Goal: Task Accomplishment & Management: Use online tool/utility

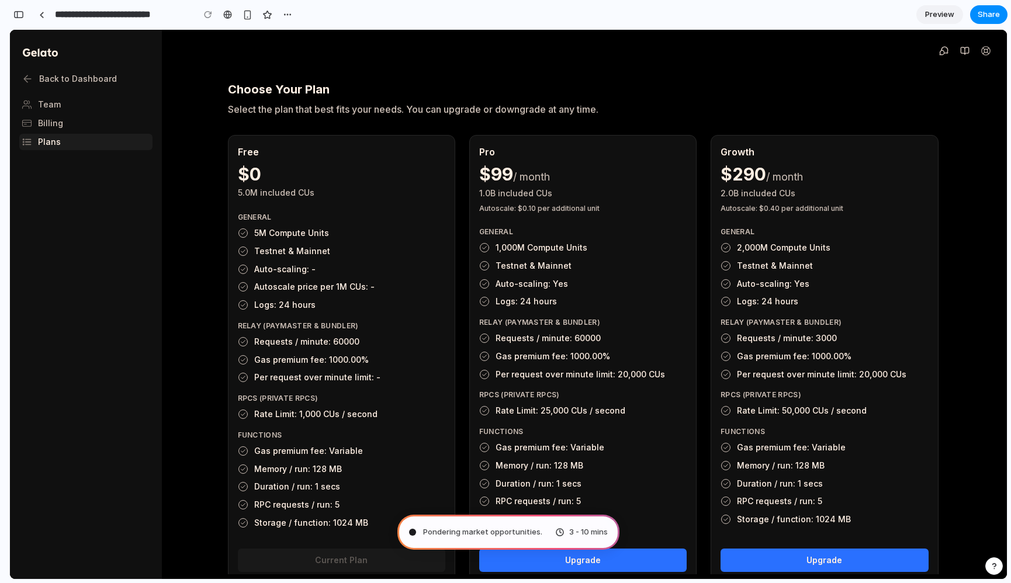
click at [489, 534] on span "Pondering market opportunities ." at bounding box center [482, 533] width 119 height 12
type input "**********"
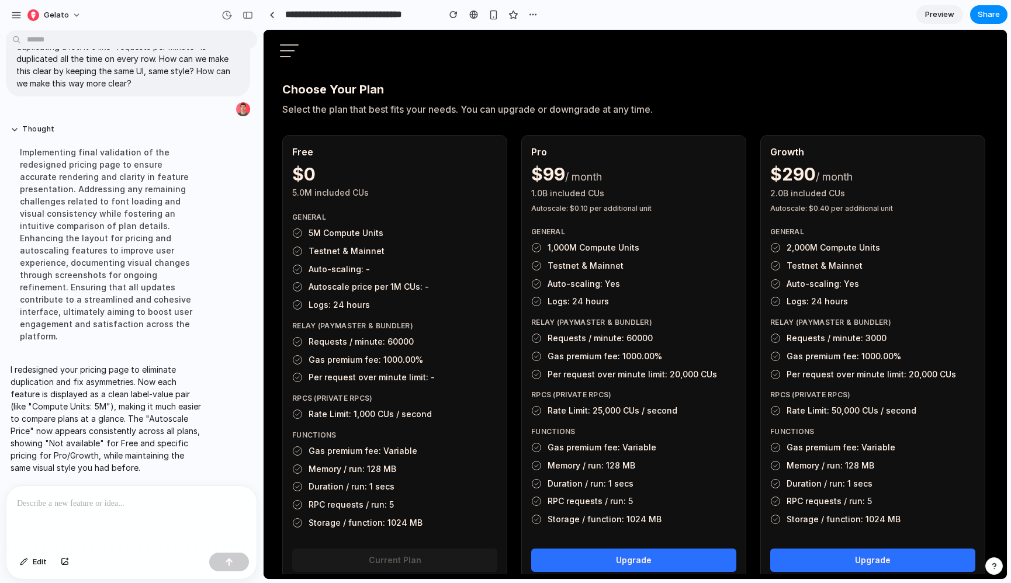
scroll to position [112, 0]
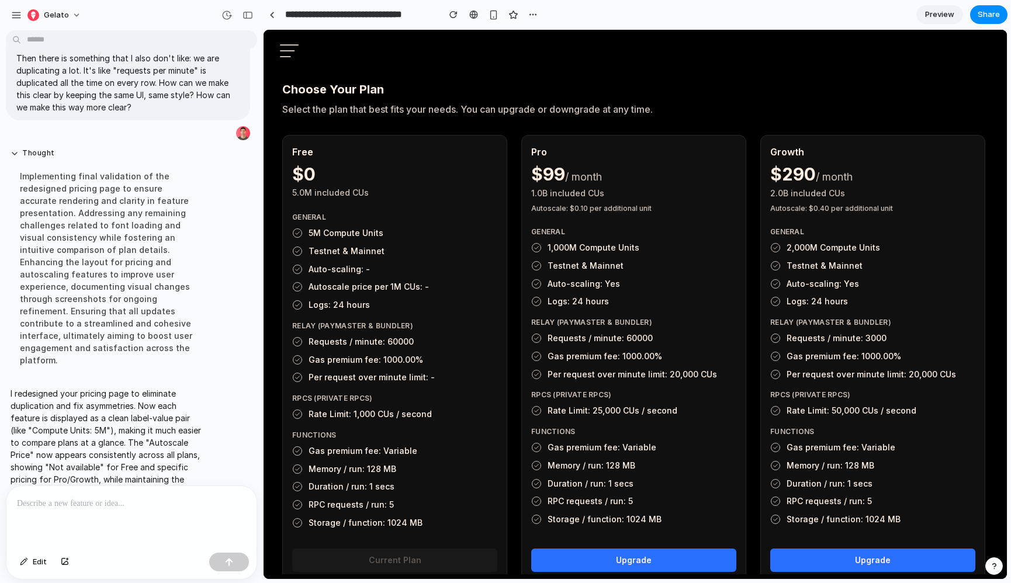
click at [133, 514] on div at bounding box center [131, 517] width 250 height 62
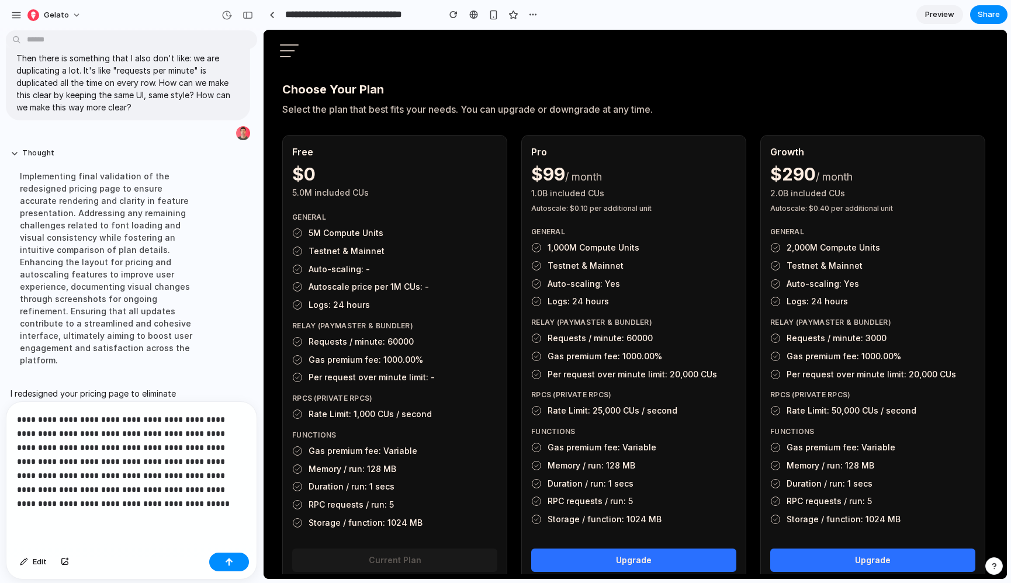
scroll to position [196, 0]
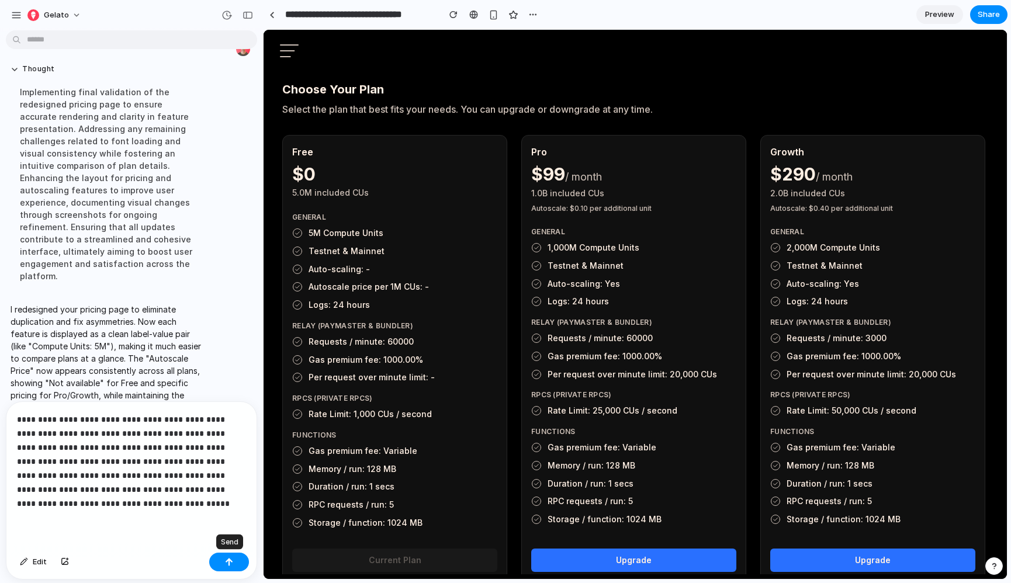
drag, startPoint x: 234, startPoint y: 566, endPoint x: 216, endPoint y: 502, distance: 66.6
click at [234, 566] on button "button" at bounding box center [229, 562] width 40 height 19
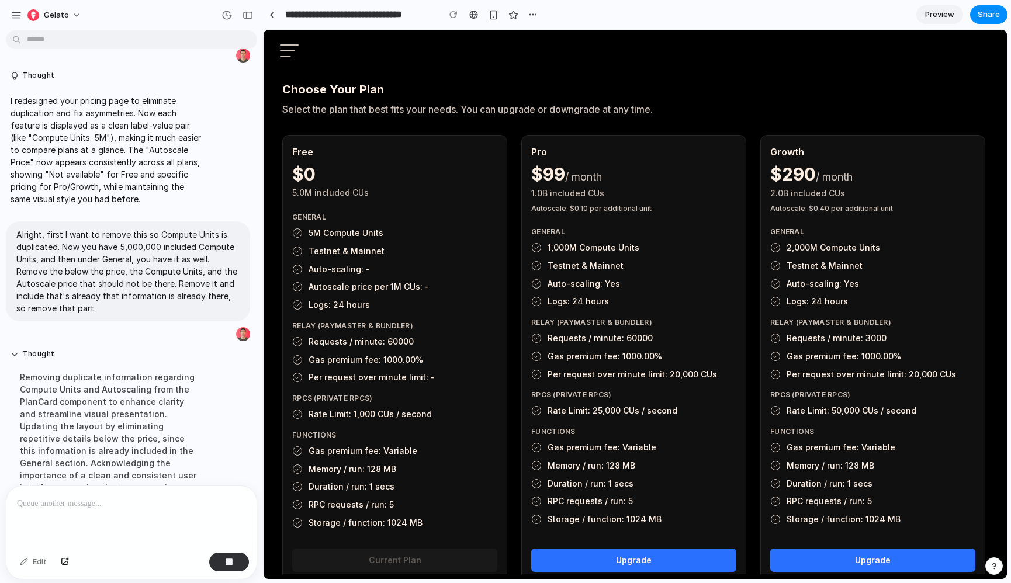
scroll to position [304, 0]
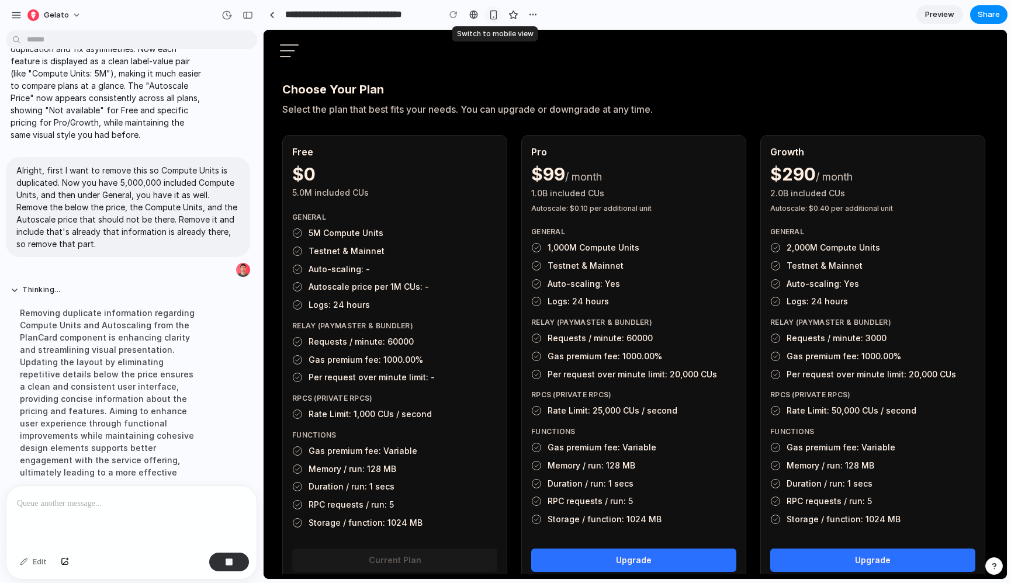
click at [500, 18] on button "button" at bounding box center [493, 15] width 18 height 18
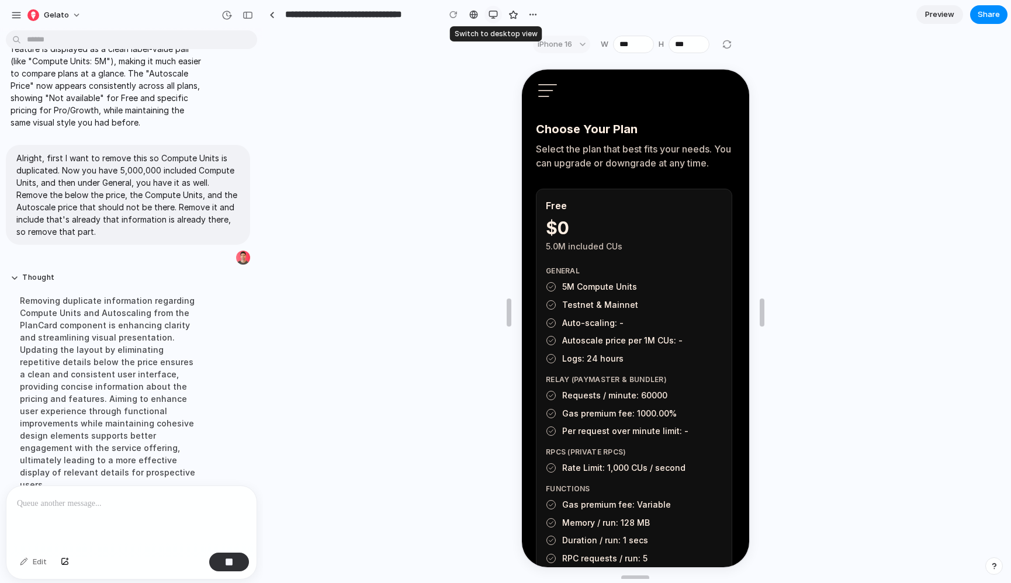
scroll to position [292, 0]
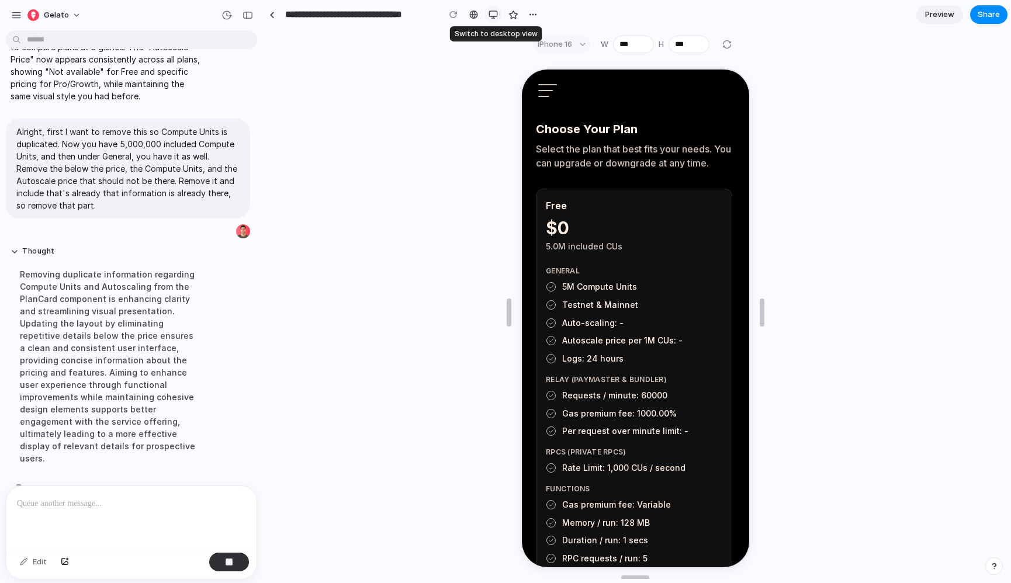
click at [489, 13] on div "button" at bounding box center [493, 14] width 9 height 9
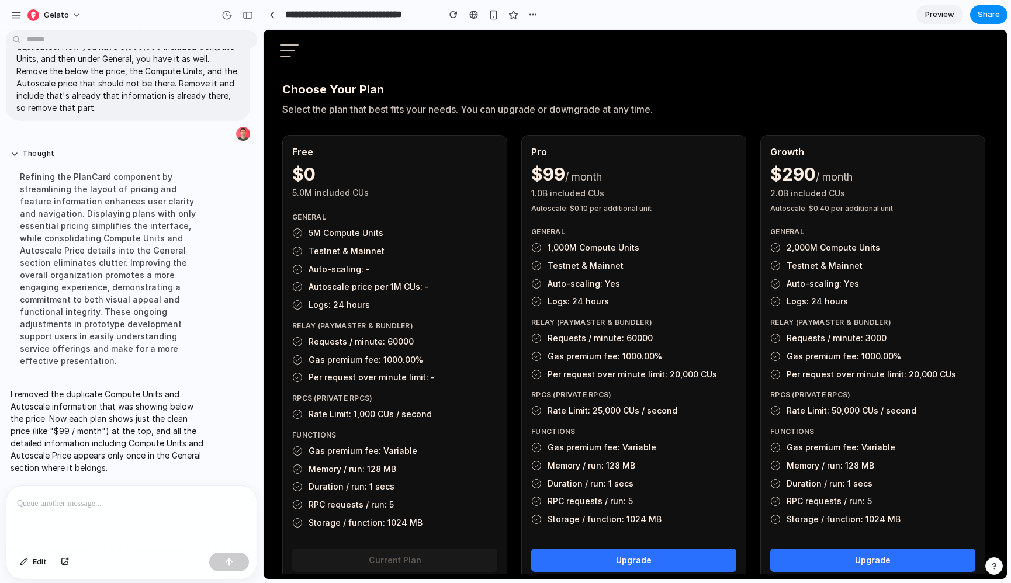
scroll to position [390, 0]
click at [121, 504] on p at bounding box center [131, 504] width 229 height 14
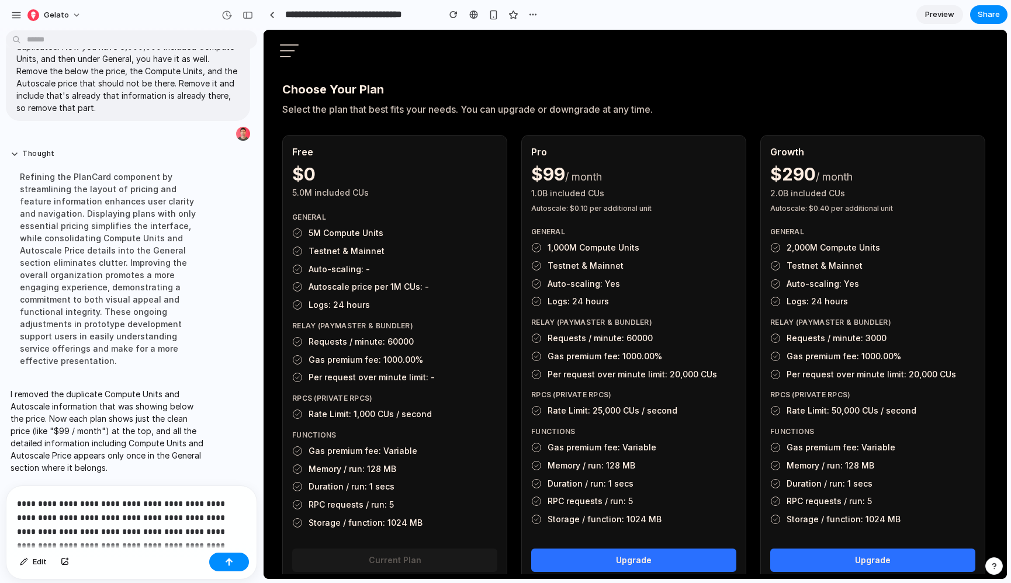
scroll to position [417, 0]
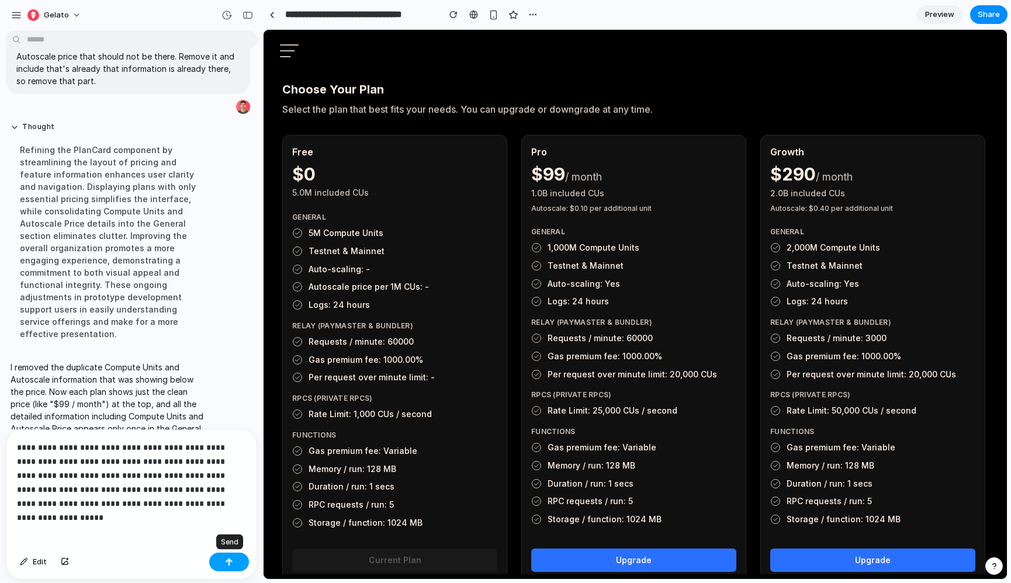
click at [231, 555] on button "button" at bounding box center [229, 562] width 40 height 19
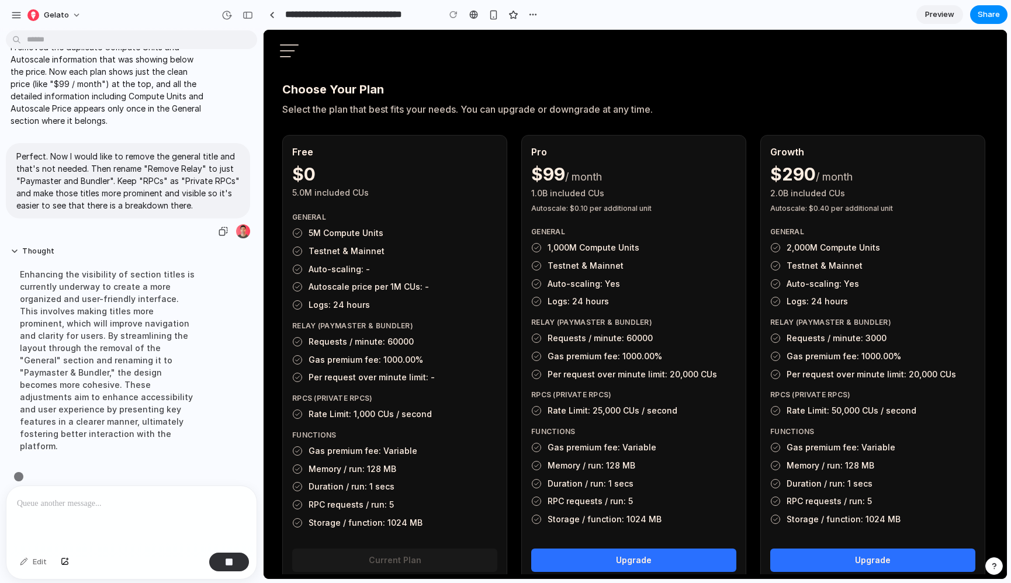
scroll to position [510, 0]
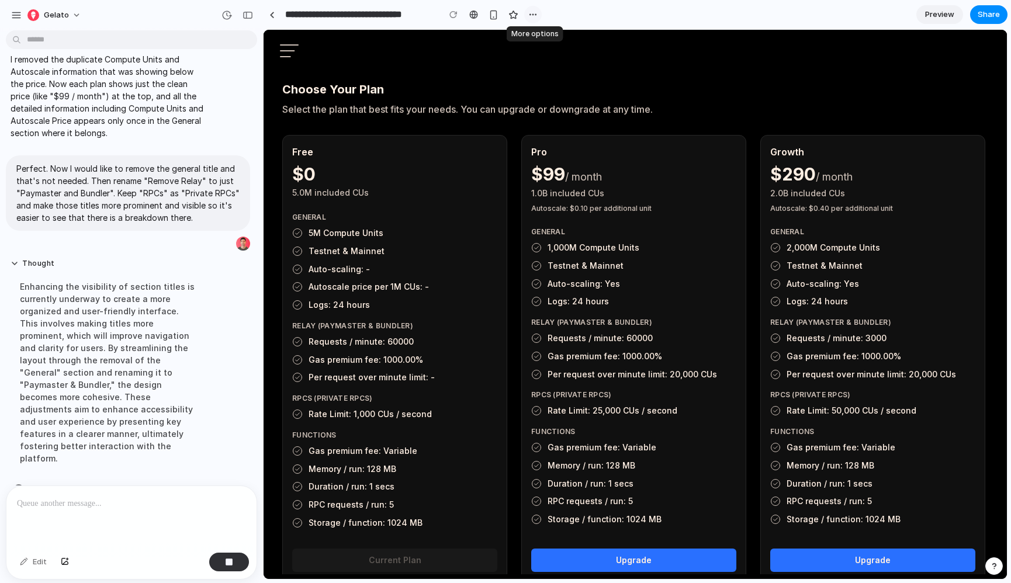
click at [537, 15] on div "button" at bounding box center [532, 14] width 9 height 9
click at [537, 15] on div "Duplicate Delete" at bounding box center [505, 291] width 1011 height 583
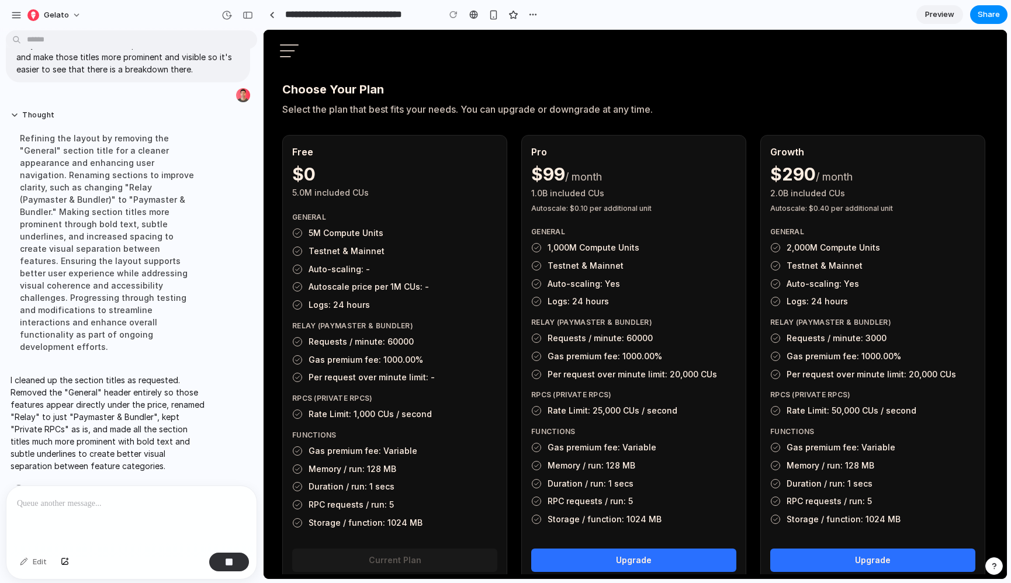
scroll to position [632, 0]
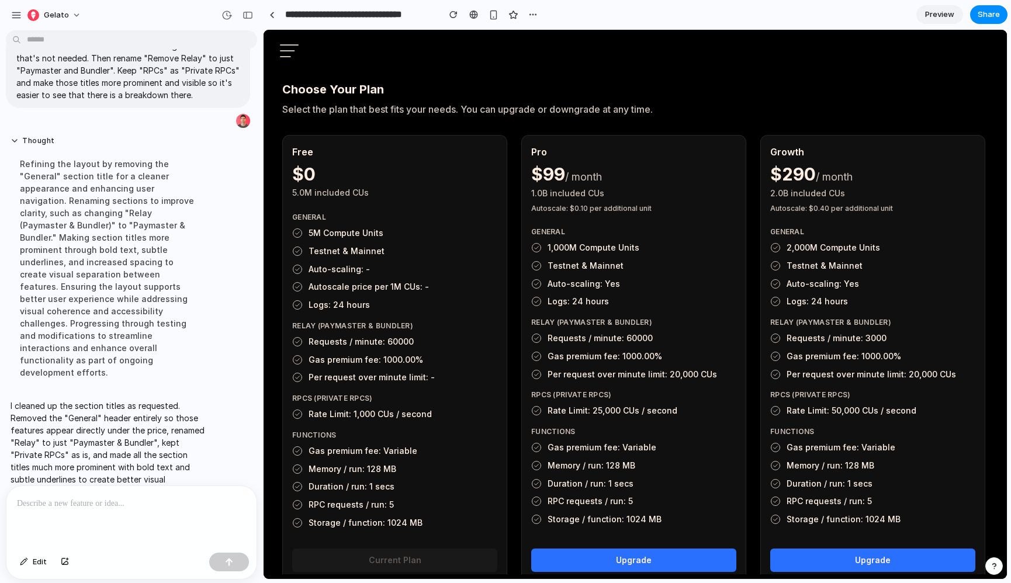
click at [167, 494] on div at bounding box center [131, 517] width 250 height 62
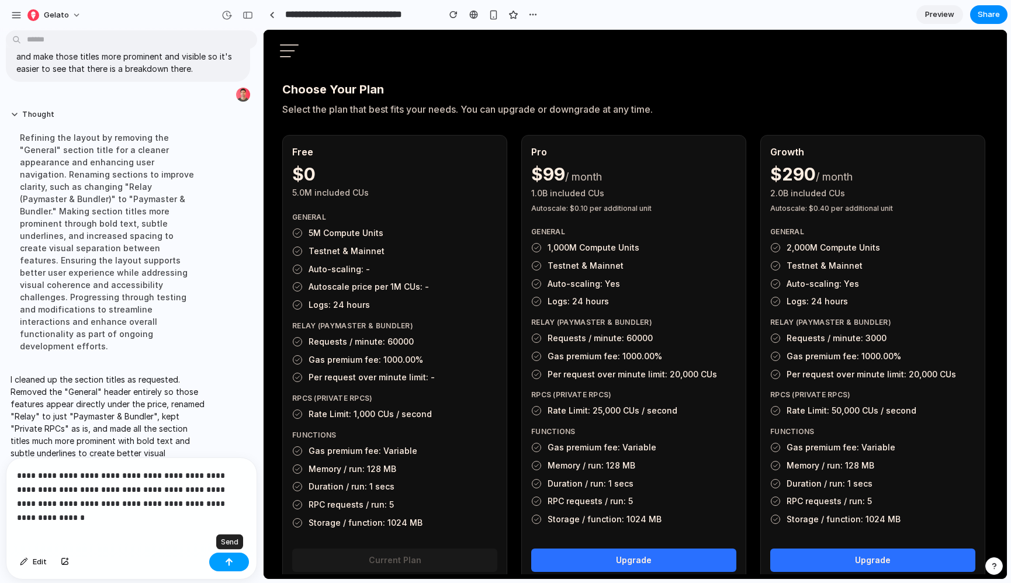
click at [216, 561] on button "button" at bounding box center [229, 562] width 40 height 19
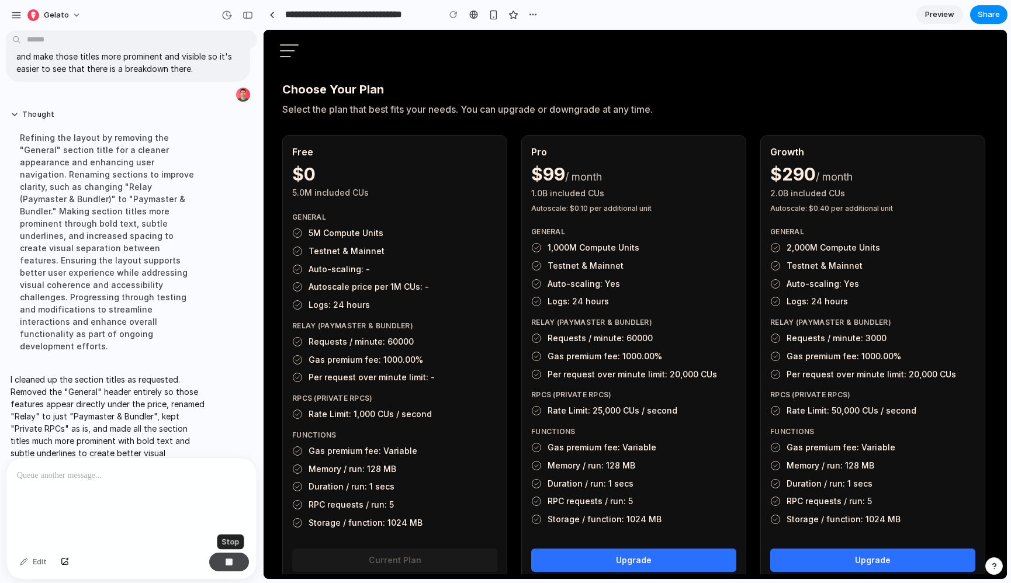
scroll to position [740, 0]
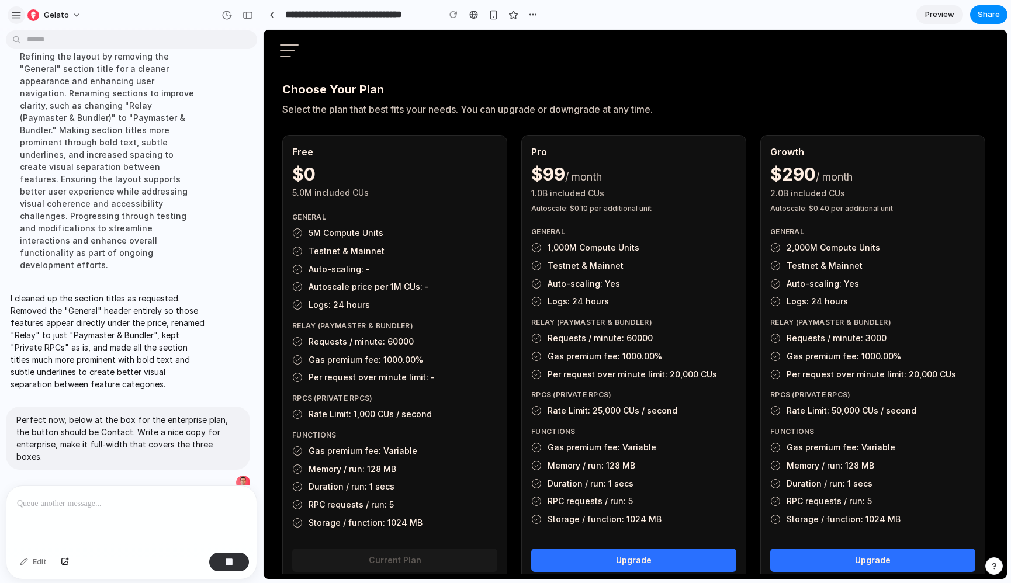
click at [16, 22] on button "button" at bounding box center [17, 15] width 18 height 18
click at [958, 16] on link "Preview" at bounding box center [939, 14] width 47 height 19
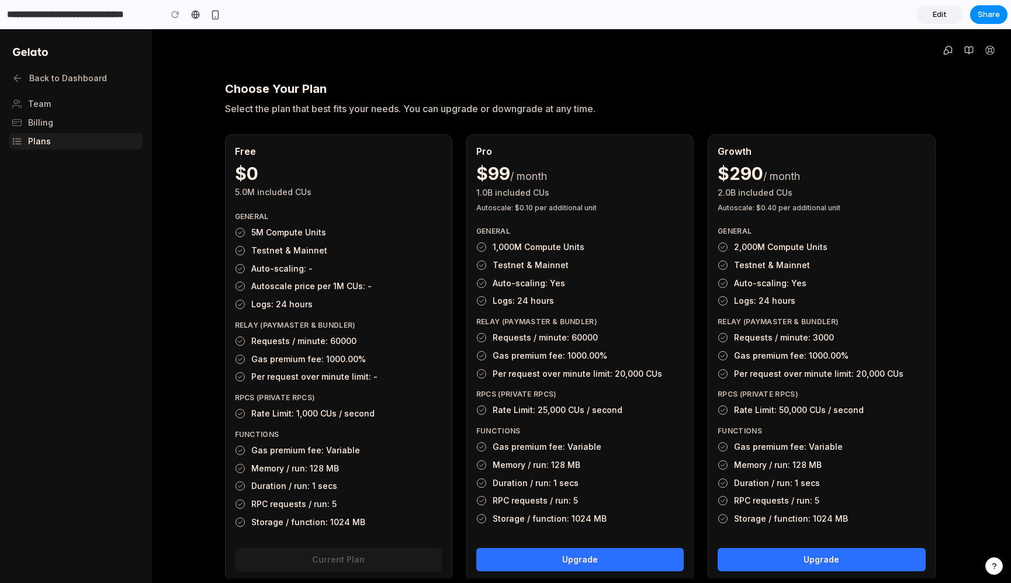
click at [958, 16] on link "Edit" at bounding box center [939, 14] width 47 height 19
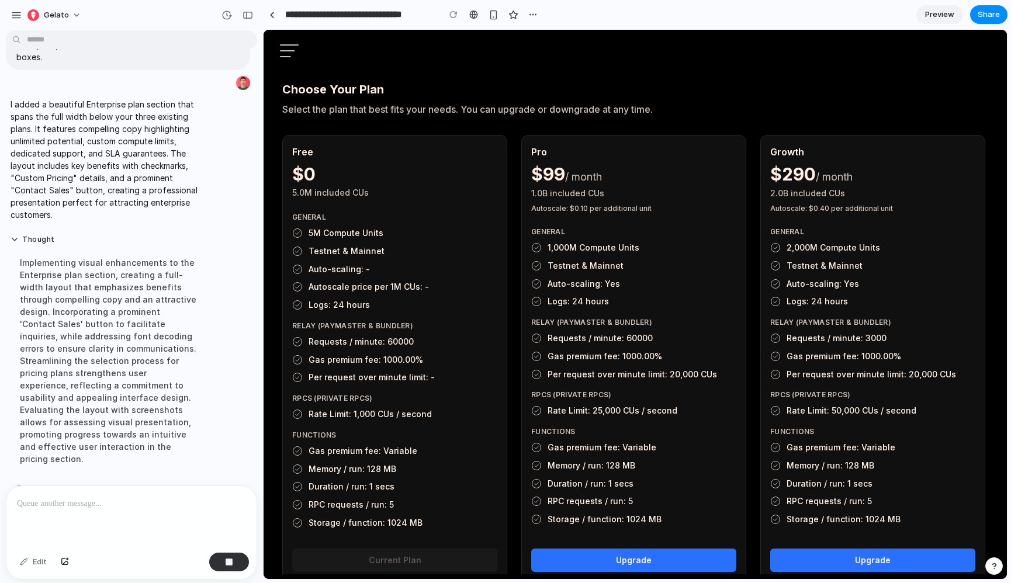
scroll to position [874, 0]
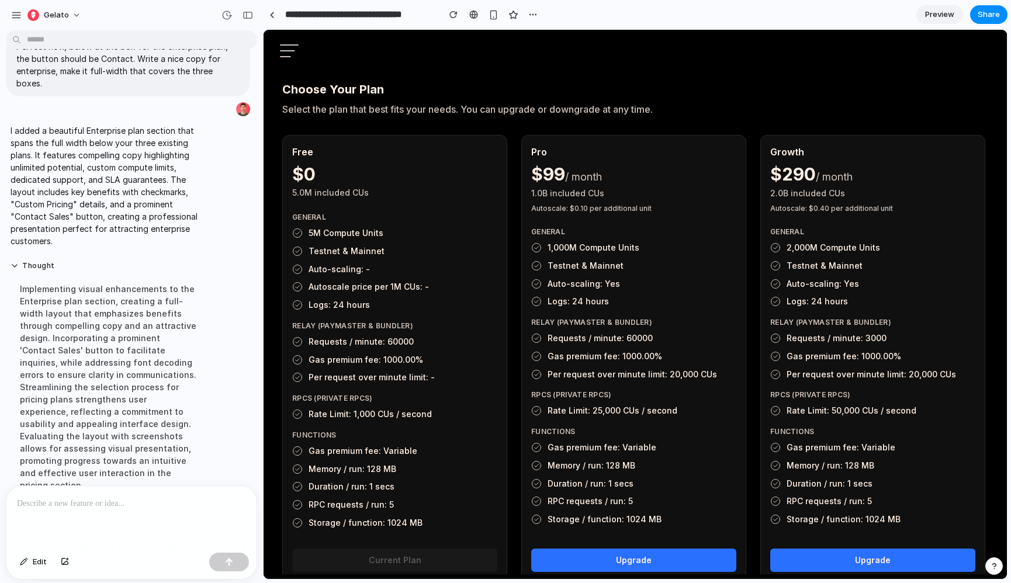
click at [947, 20] on link "Preview" at bounding box center [939, 14] width 47 height 19
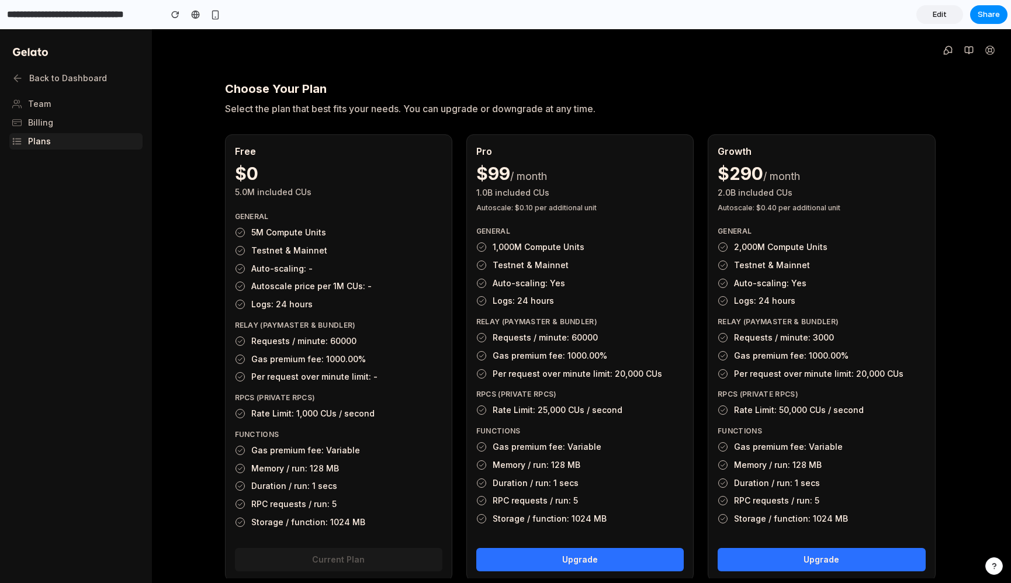
click at [952, 18] on link "Edit" at bounding box center [939, 14] width 47 height 19
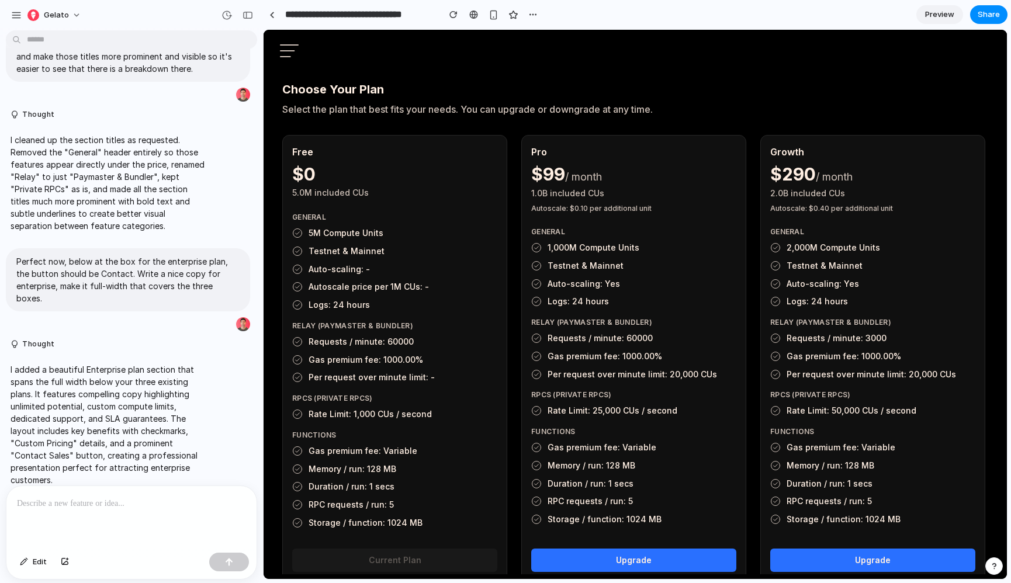
click at [96, 493] on div at bounding box center [131, 517] width 250 height 62
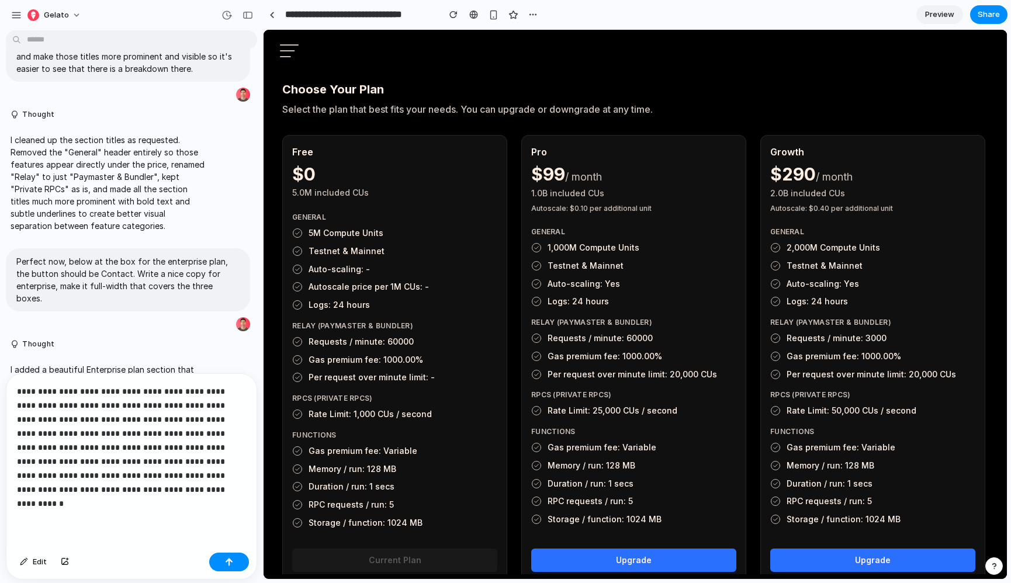
scroll to position [757, 0]
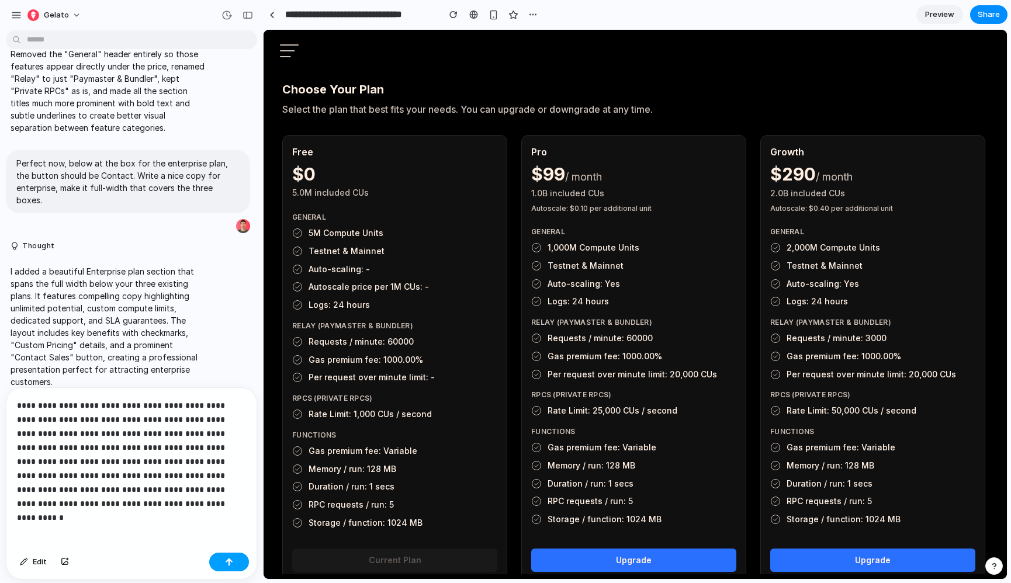
click at [228, 567] on button "button" at bounding box center [229, 562] width 40 height 19
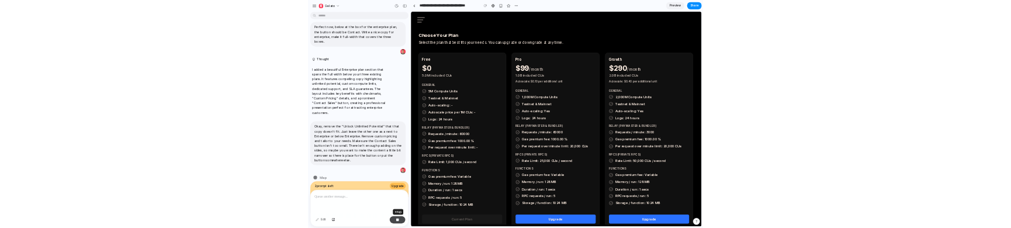
scroll to position [850, 0]
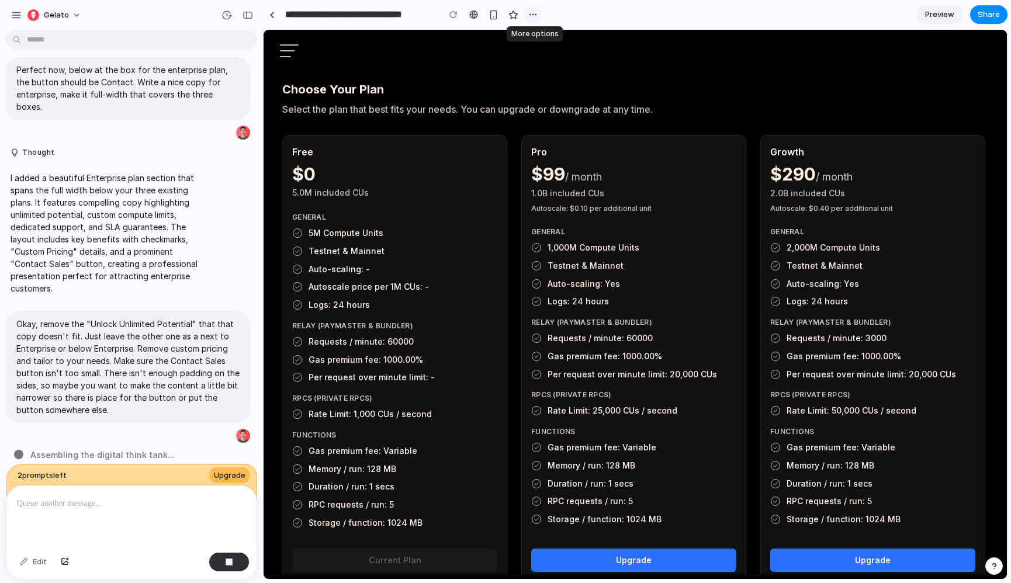
click at [534, 15] on div "button" at bounding box center [532, 14] width 9 height 9
click at [534, 15] on div "Duplicate Delete" at bounding box center [505, 291] width 1011 height 583
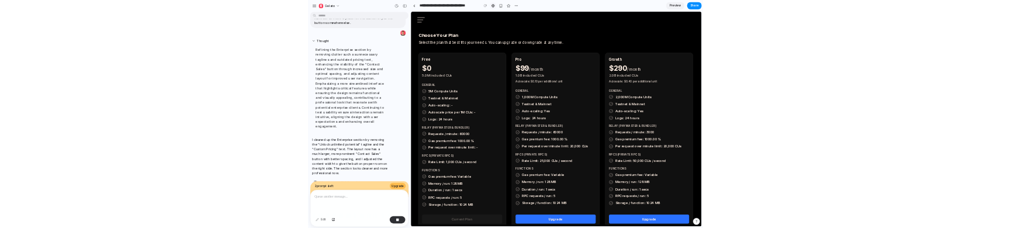
scroll to position [1175, 0]
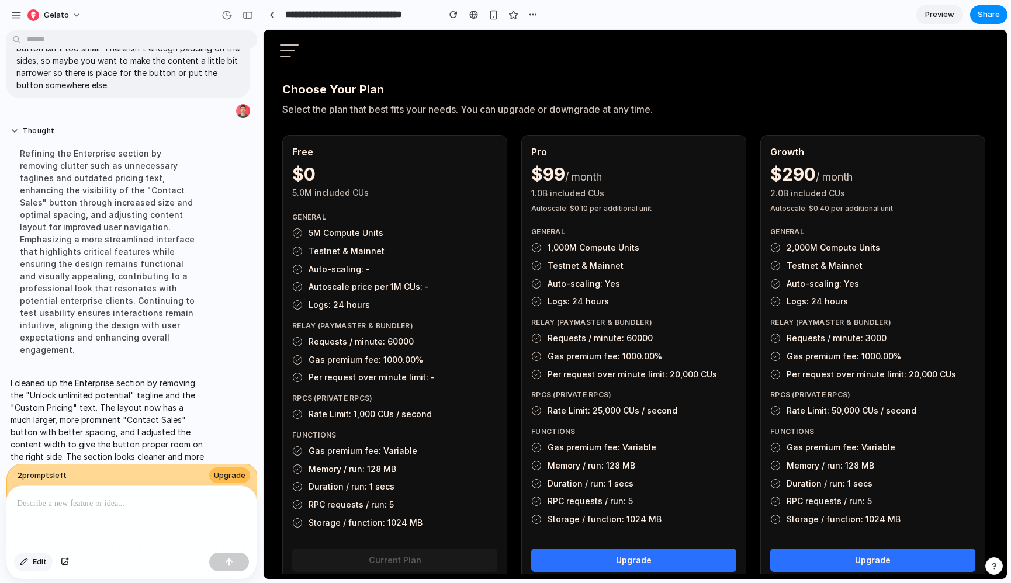
click at [30, 562] on button "Edit" at bounding box center [33, 562] width 39 height 19
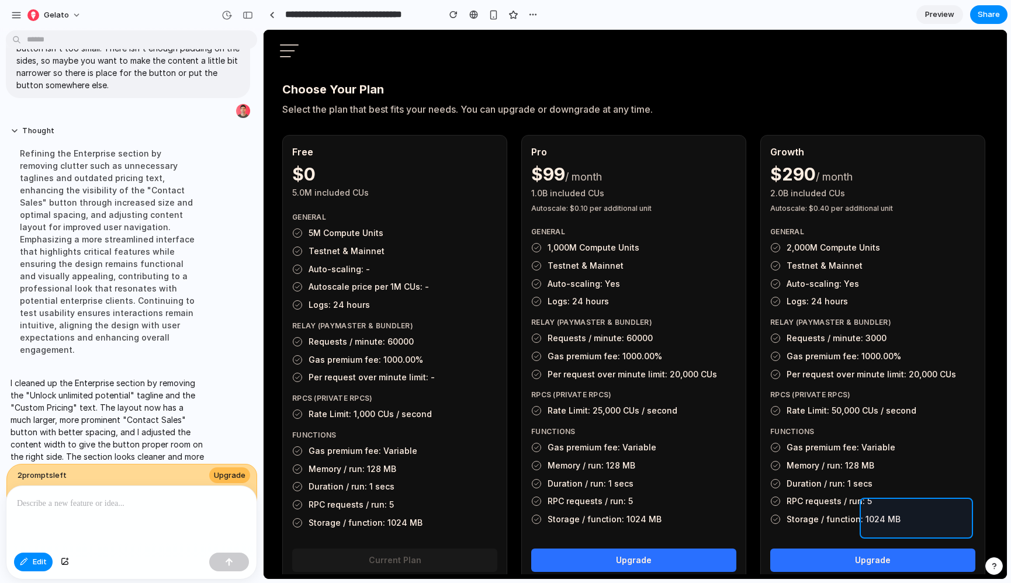
click at [930, 513] on div at bounding box center [635, 304] width 743 height 549
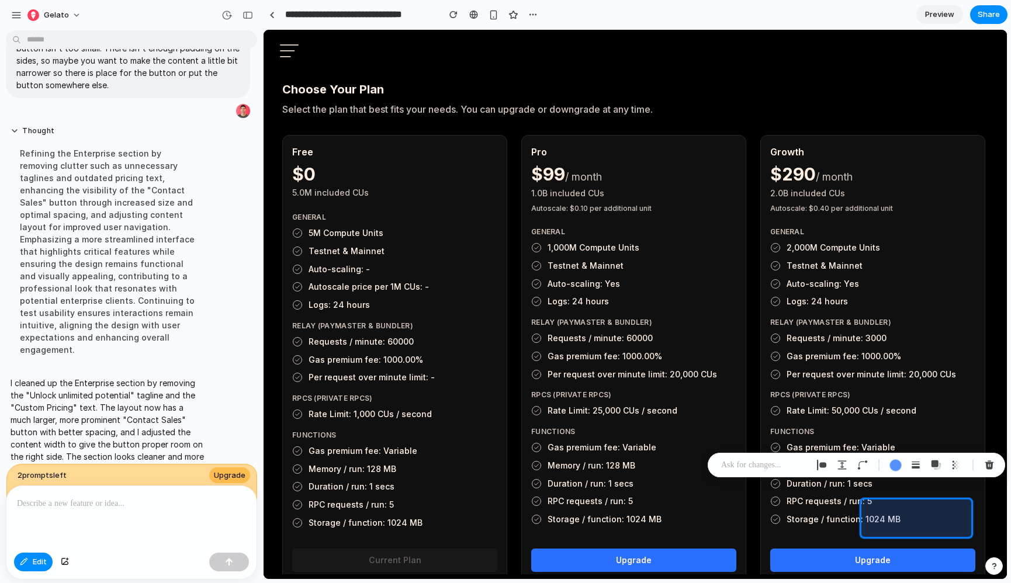
click at [887, 518] on div at bounding box center [635, 304] width 743 height 549
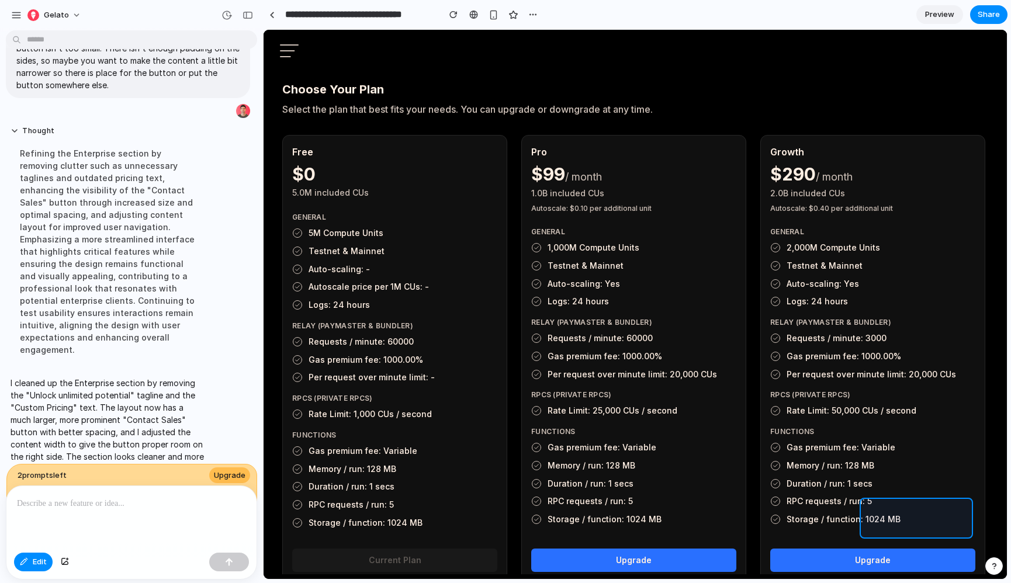
click at [889, 510] on div at bounding box center [635, 304] width 743 height 549
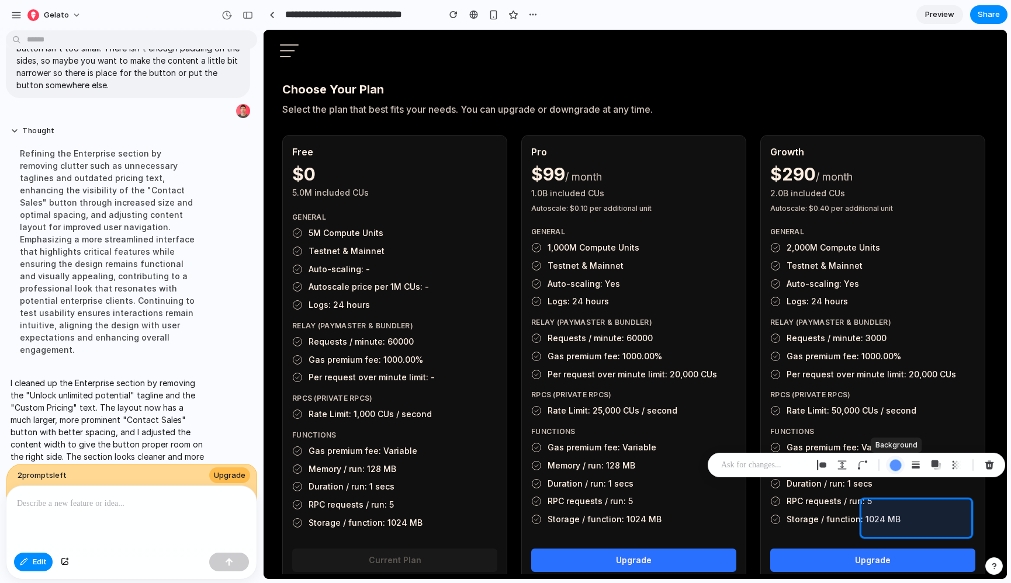
click at [902, 468] on button "button" at bounding box center [895, 465] width 19 height 19
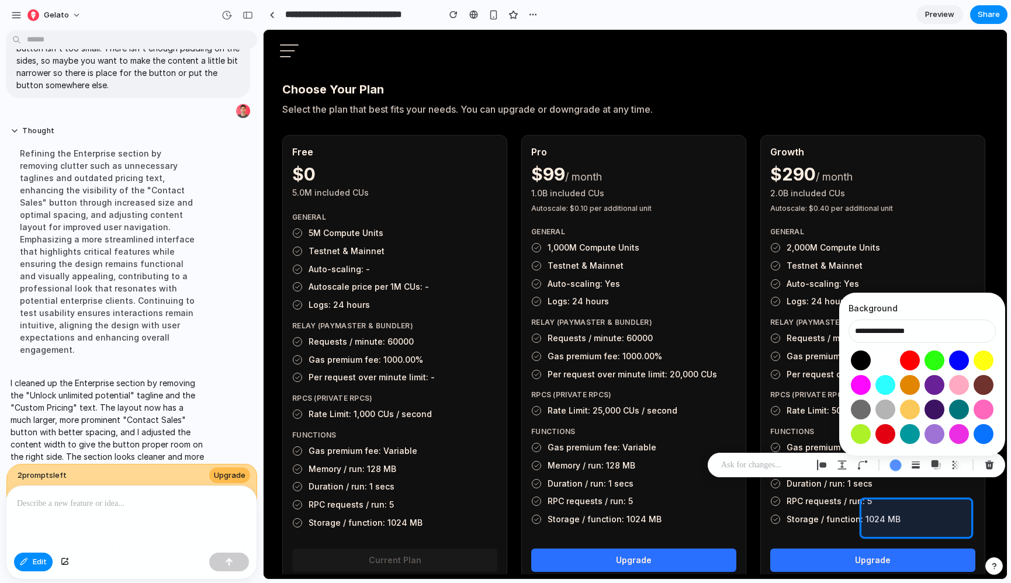
click at [787, 468] on p at bounding box center [764, 465] width 86 height 14
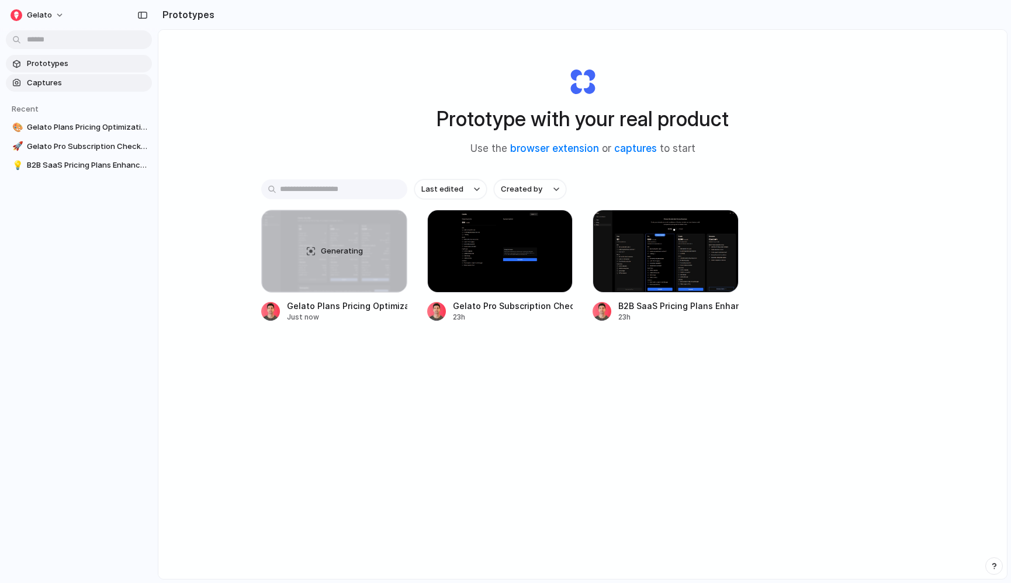
click at [94, 80] on span "Captures" at bounding box center [87, 83] width 120 height 12
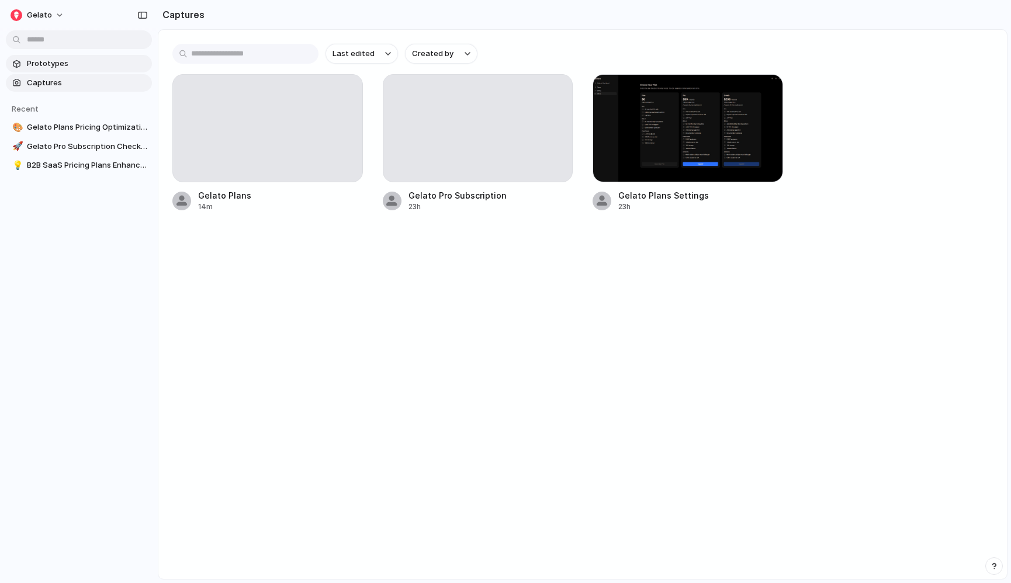
click at [89, 67] on span "Prototypes" at bounding box center [87, 64] width 120 height 12
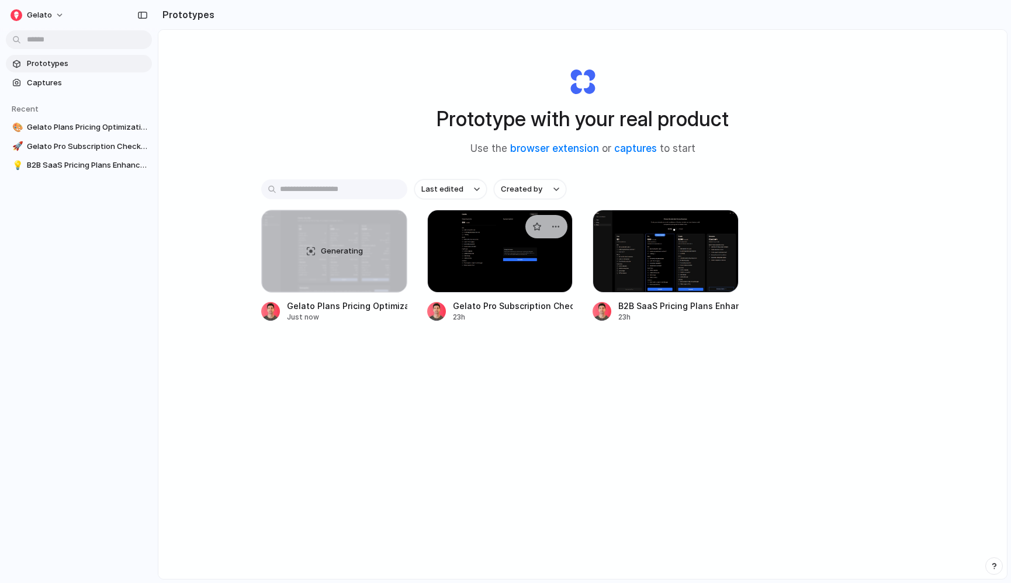
click at [490, 258] on div at bounding box center [500, 251] width 146 height 83
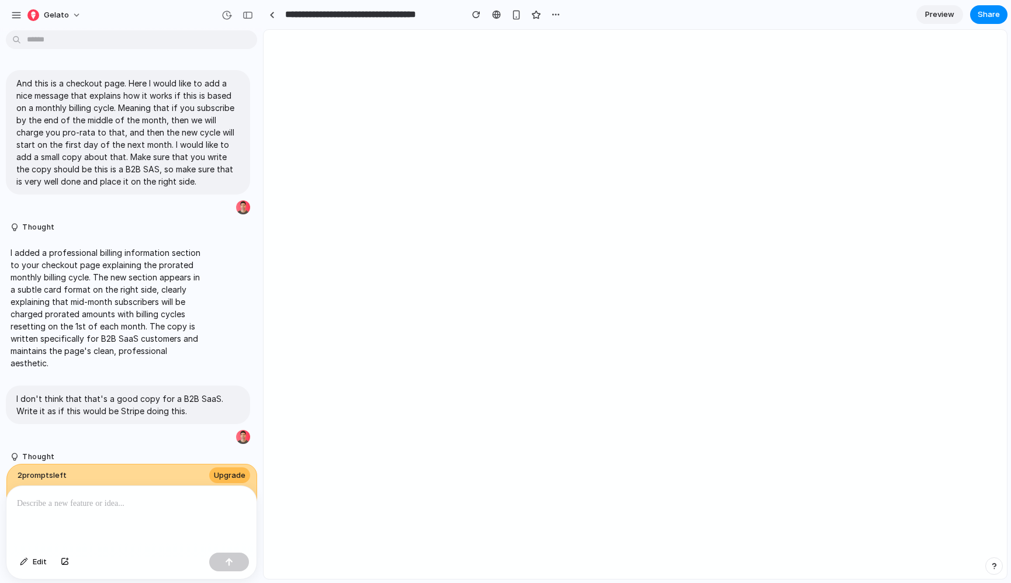
scroll to position [136, 0]
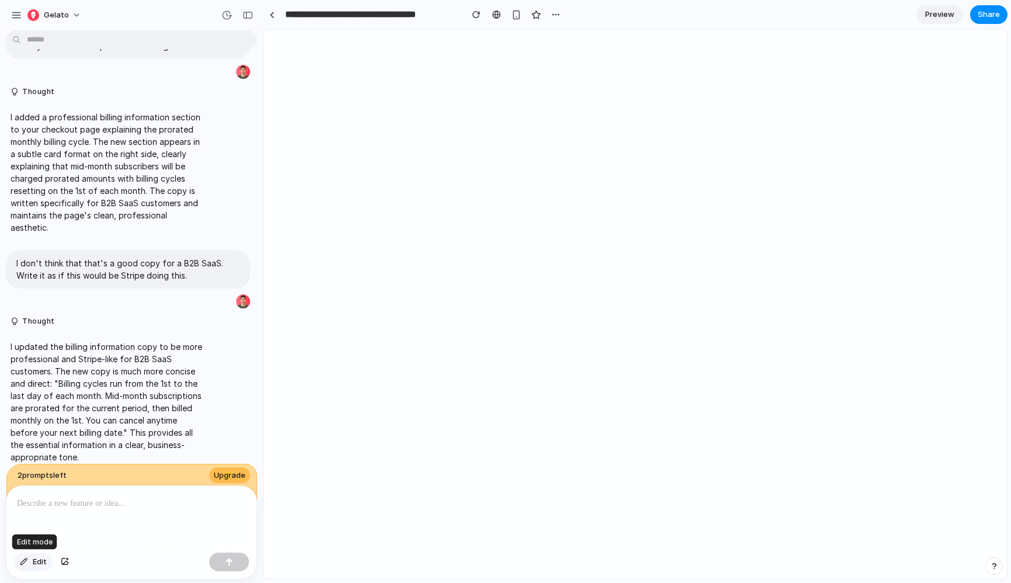
click at [44, 562] on span "Edit" at bounding box center [40, 562] width 14 height 12
click at [889, 63] on div at bounding box center [635, 304] width 743 height 549
